Goal: Task Accomplishment & Management: Complete application form

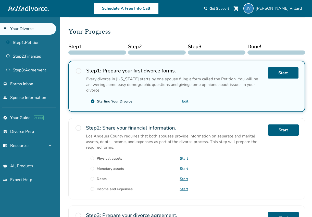
scroll to position [56, 0]
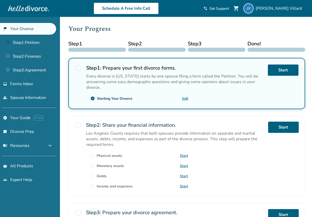
click at [83, 49] on div at bounding box center [97, 50] width 58 height 4
click at [81, 67] on span "radio_button_unchecked" at bounding box center [78, 67] width 7 height 7
click at [78, 68] on span "radio_button_unchecked" at bounding box center [78, 67] width 7 height 7
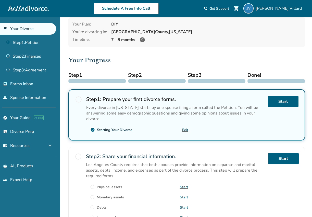
scroll to position [18, 0]
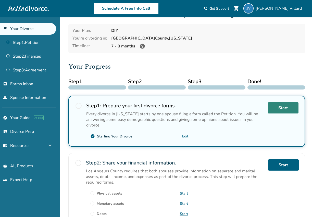
click at [283, 106] on link "Start" at bounding box center [283, 107] width 31 height 11
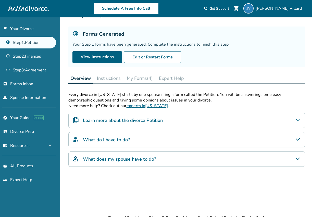
scroll to position [23, 0]
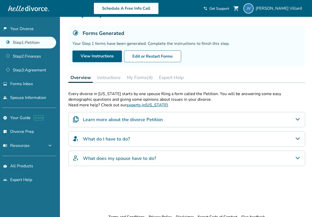
click at [145, 75] on button "My Forms (4)" at bounding box center [140, 77] width 30 height 10
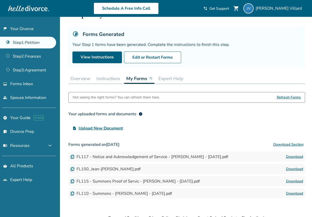
scroll to position [25, 0]
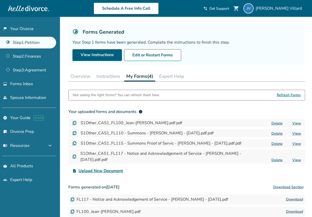
click at [181, 76] on button "Expert Help" at bounding box center [171, 76] width 29 height 10
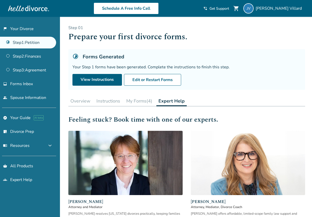
click at [94, 56] on h5 "Forms Generated" at bounding box center [104, 56] width 42 height 7
click at [75, 57] on icon at bounding box center [75, 56] width 5 height 5
click at [85, 101] on button "Overview" at bounding box center [80, 101] width 24 height 10
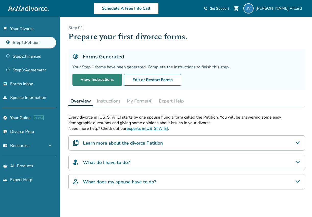
click at [105, 80] on link "View Instructions" at bounding box center [96, 80] width 49 height 12
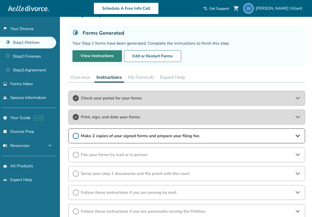
scroll to position [29, 0]
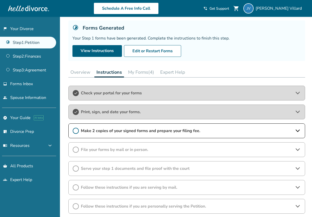
click at [74, 129] on icon at bounding box center [76, 131] width 6 height 6
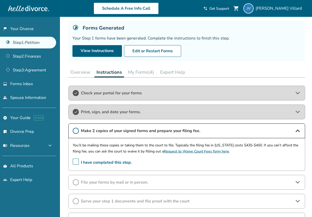
click at [79, 163] on span "I have completed this step." at bounding box center [102, 163] width 59 height 8
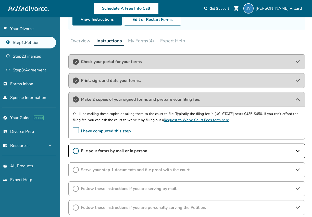
scroll to position [60, 0]
click at [77, 150] on icon at bounding box center [76, 151] width 6 height 6
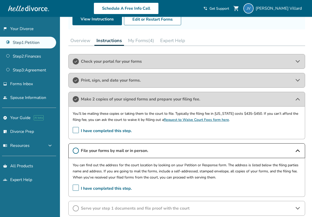
click at [76, 187] on span "I have completed this step." at bounding box center [102, 189] width 59 height 8
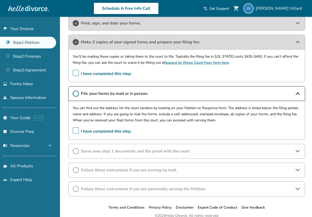
scroll to position [118, 0]
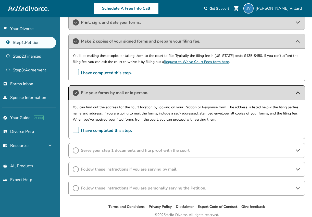
click at [74, 149] on icon at bounding box center [76, 150] width 6 height 6
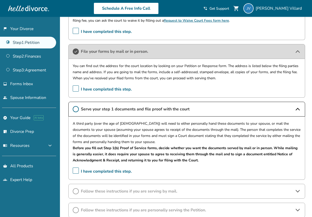
scroll to position [160, 0]
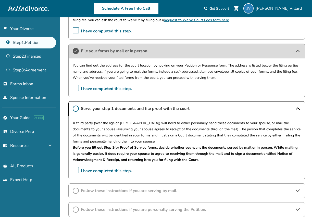
click at [76, 169] on span "I have completed this step." at bounding box center [102, 171] width 59 height 8
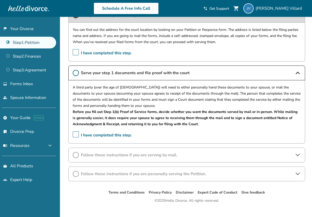
scroll to position [196, 0]
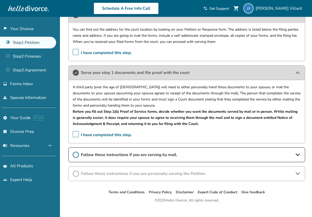
click at [77, 154] on icon at bounding box center [76, 155] width 6 height 6
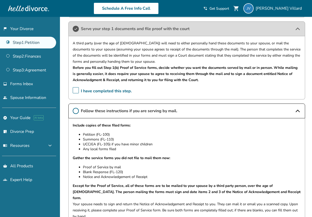
scroll to position [274, 0]
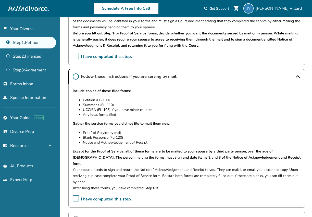
click at [77, 195] on span "I have completed this step." at bounding box center [102, 199] width 59 height 8
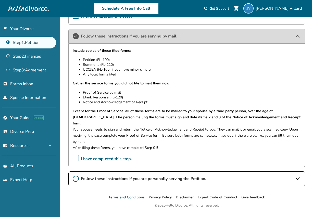
scroll to position [321, 0]
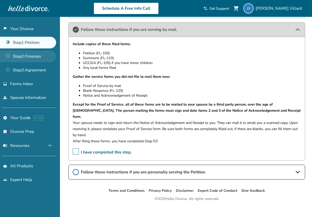
click at [20, 55] on link "Step 2 : Finances" at bounding box center [28, 56] width 56 height 12
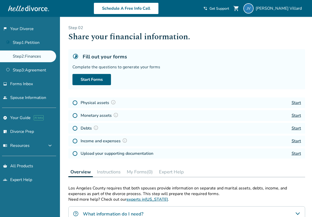
click at [75, 102] on img at bounding box center [74, 102] width 5 height 5
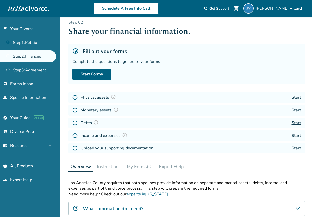
scroll to position [6, 0]
click at [297, 97] on link "Start" at bounding box center [295, 97] width 9 height 6
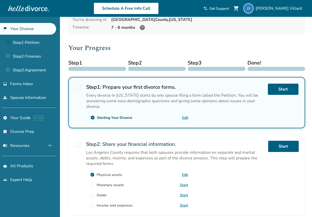
scroll to position [36, 0]
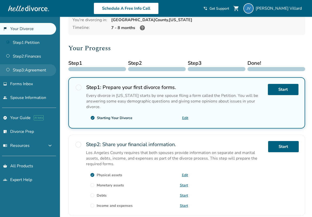
click at [28, 69] on link "Step 3 : Agreement" at bounding box center [28, 70] width 56 height 12
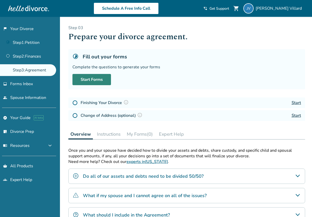
click at [85, 80] on link "Start Forms" at bounding box center [91, 79] width 38 height 11
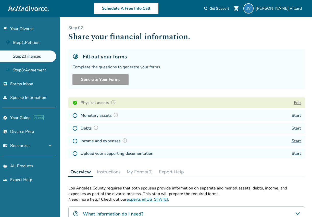
click at [104, 115] on h4 "Monetary assets" at bounding box center [100, 115] width 39 height 7
click at [293, 114] on link "Start" at bounding box center [295, 116] width 9 height 6
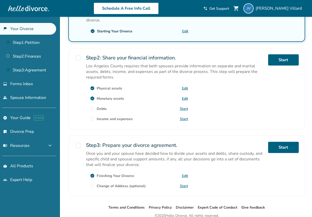
scroll to position [123, 0]
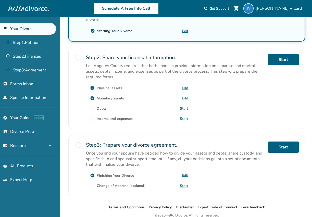
click at [185, 97] on link "Edit" at bounding box center [185, 98] width 6 height 5
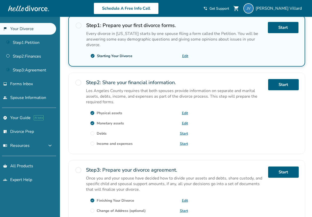
scroll to position [99, 0]
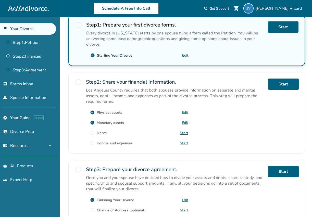
click at [183, 132] on link "Start" at bounding box center [184, 132] width 8 height 5
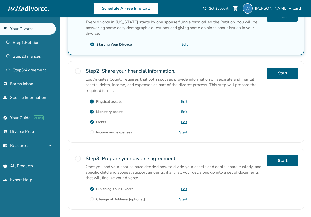
scroll to position [110, 0]
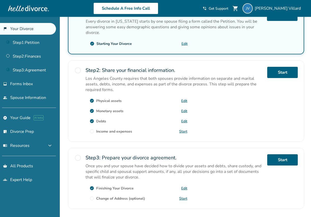
click at [182, 130] on link "Start" at bounding box center [183, 131] width 8 height 5
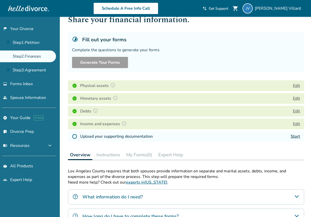
scroll to position [21, 0]
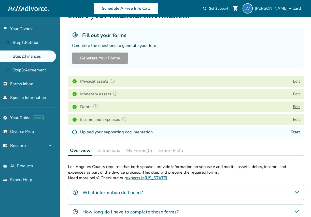
click at [296, 131] on link "Start" at bounding box center [295, 132] width 9 height 6
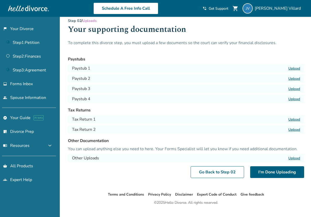
scroll to position [2, 0]
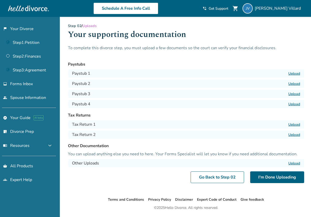
click at [295, 74] on label "Upload" at bounding box center [295, 73] width 12 height 5
click at [0, 0] on input "Upload" at bounding box center [0, 0] width 0 height 0
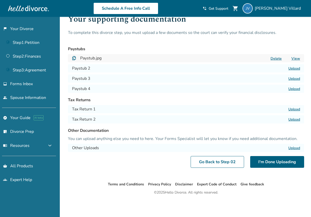
scroll to position [0, 0]
